Goal: Communication & Community: Participate in discussion

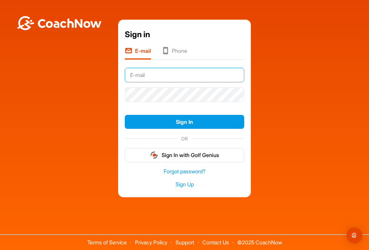
type input "[EMAIL_ADDRESS][DOMAIN_NAME]"
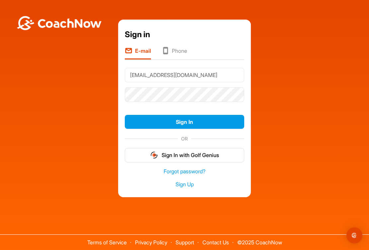
click at [184, 128] on button "Sign In" at bounding box center [184, 122] width 119 height 14
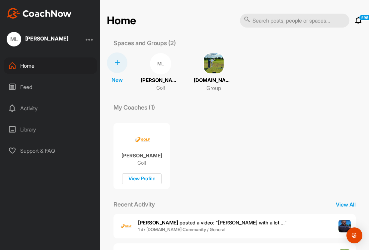
click at [32, 65] on div "Home" at bounding box center [51, 65] width 94 height 17
click at [38, 130] on div "Library" at bounding box center [51, 129] width 94 height 17
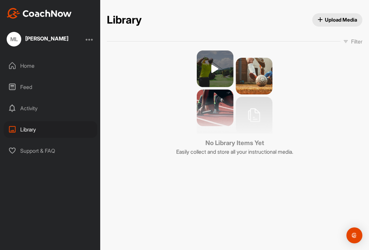
click at [36, 107] on div "Activity" at bounding box center [51, 108] width 94 height 17
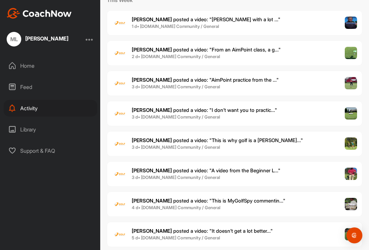
scroll to position [77, 0]
click at [211, 114] on b "3 d • [DOMAIN_NAME] Community / General" at bounding box center [176, 116] width 88 height 5
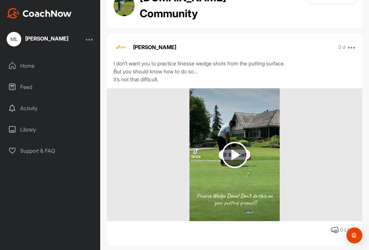
scroll to position [29, 0]
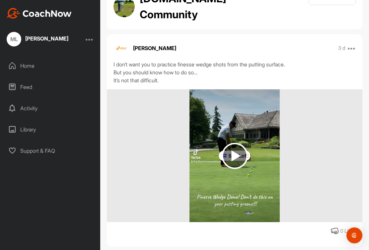
click at [234, 154] on img at bounding box center [234, 156] width 26 height 26
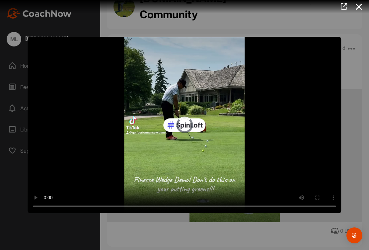
click at [185, 120] on video "Video Player" at bounding box center [184, 125] width 313 height 176
click at [360, 6] on icon at bounding box center [358, 7] width 15 height 12
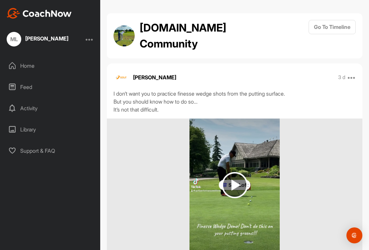
scroll to position [0, 0]
